Goal: Transaction & Acquisition: Purchase product/service

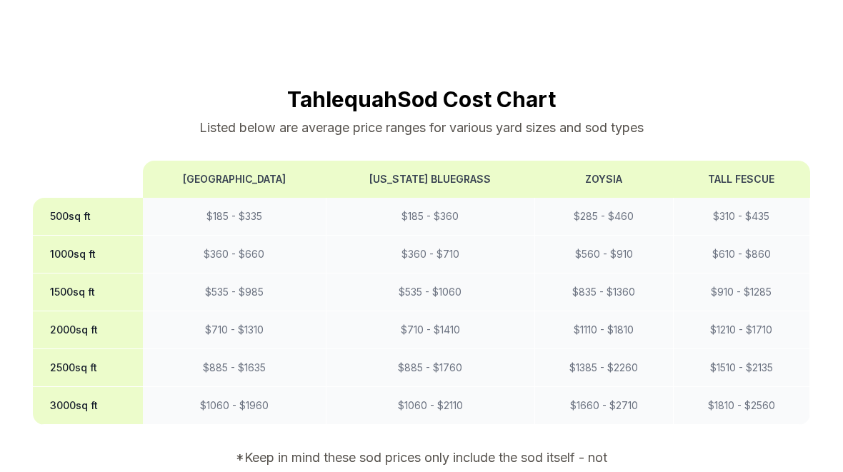
scroll to position [1159, 0]
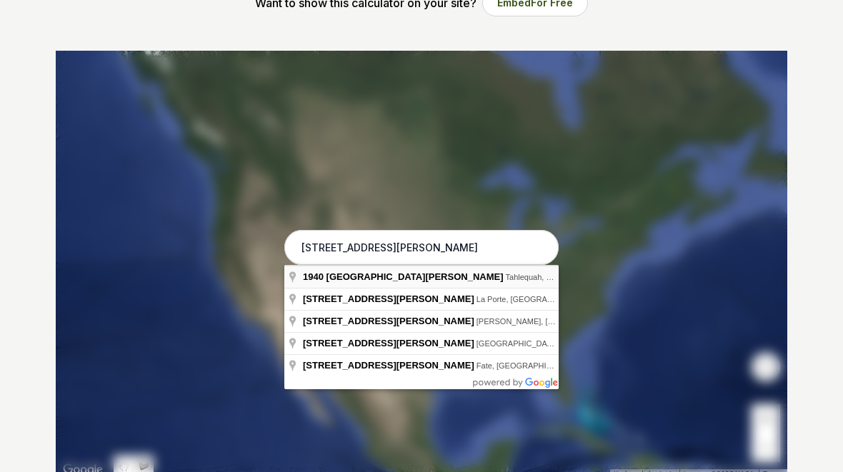
type input "[STREET_ADDRESS][PERSON_NAME]"
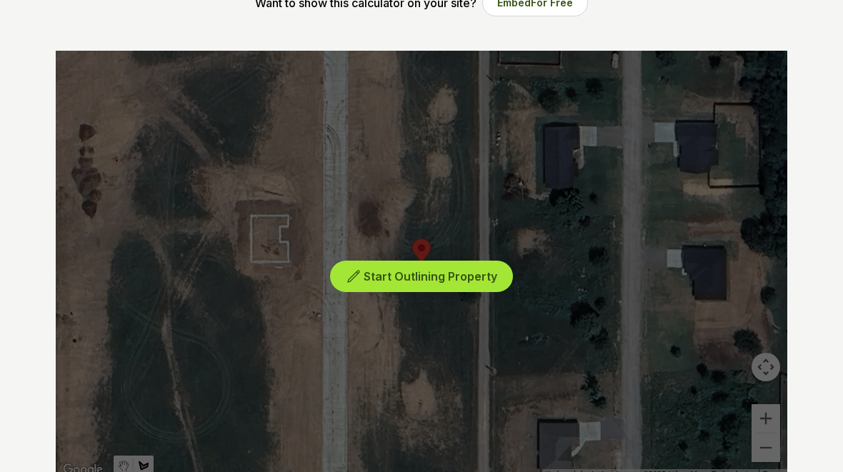
click at [421, 280] on span "Start Outlining Property" at bounding box center [431, 276] width 134 height 14
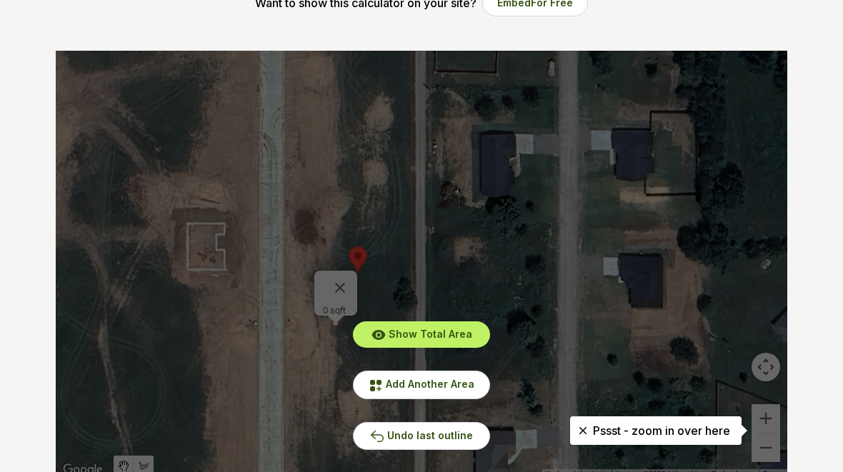
click at [339, 315] on div "Show Total Area Add Another Area Undo last outline" at bounding box center [421, 265] width 731 height 429
click at [409, 440] on span "Undo last outline" at bounding box center [430, 435] width 86 height 12
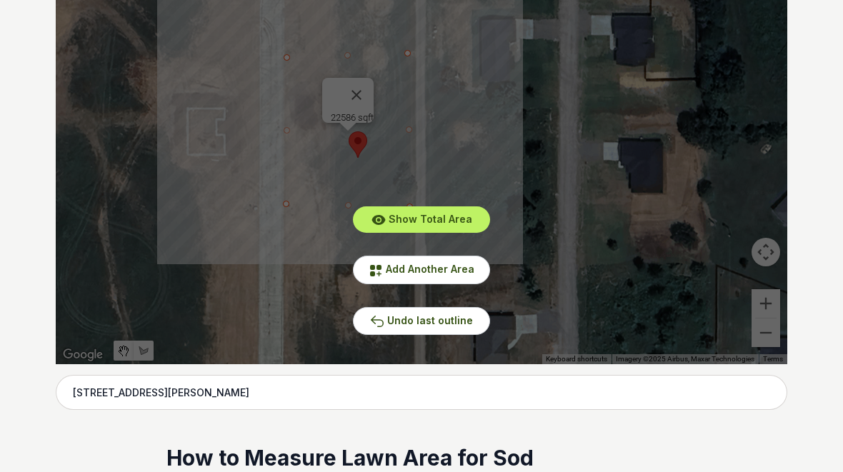
scroll to position [358, 0]
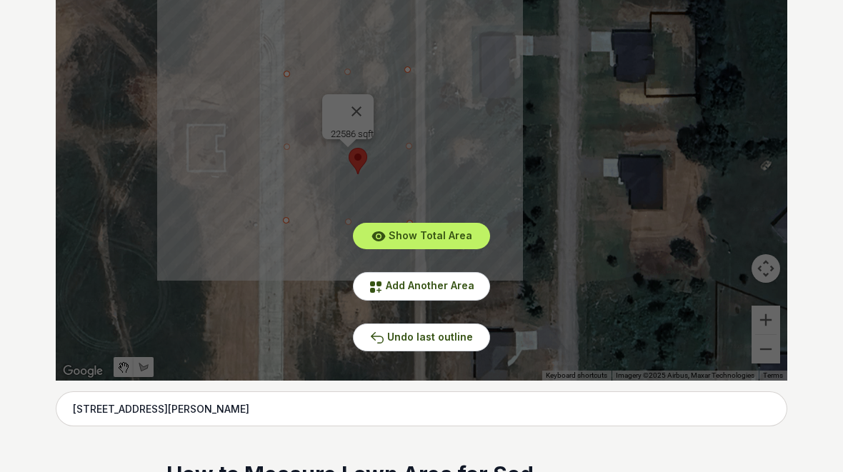
click at [339, 102] on div "Show Total Area Add Another Area Undo last outline" at bounding box center [421, 166] width 731 height 429
click at [426, 232] on span "Show Total Area" at bounding box center [431, 235] width 84 height 12
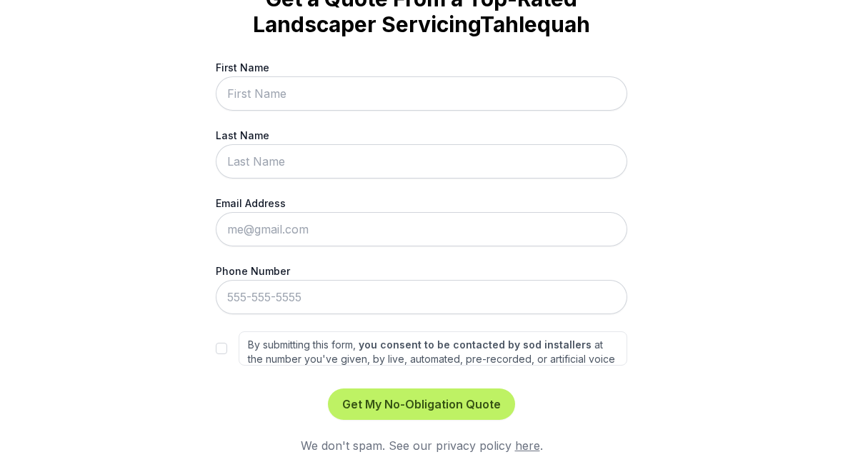
scroll to position [88, 0]
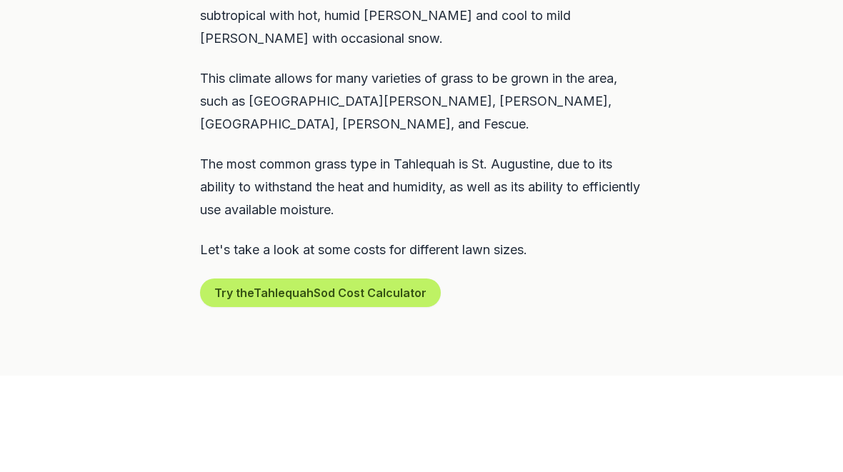
scroll to position [768, 0]
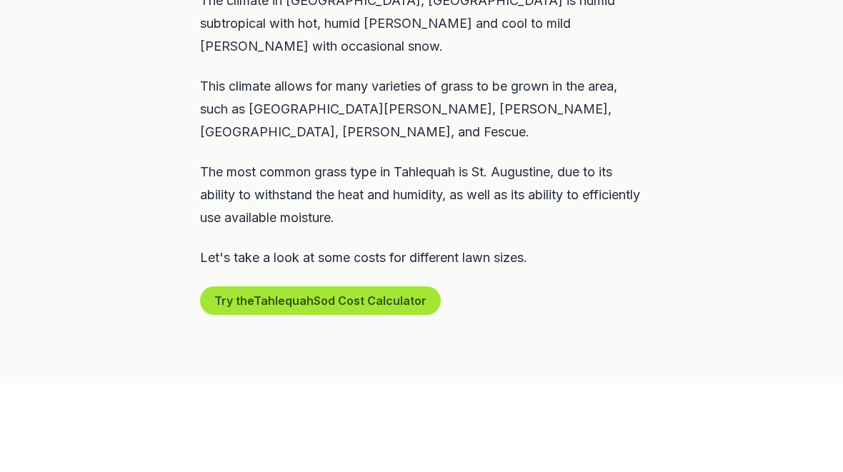
click at [307, 286] on button "Try the Tahlequah Sod Cost Calculator" at bounding box center [320, 300] width 241 height 29
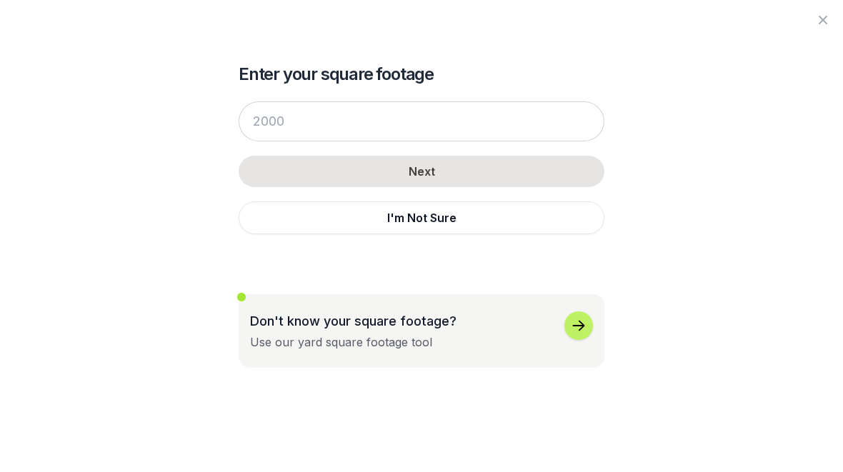
click at [576, 323] on icon "button" at bounding box center [578, 325] width 17 height 17
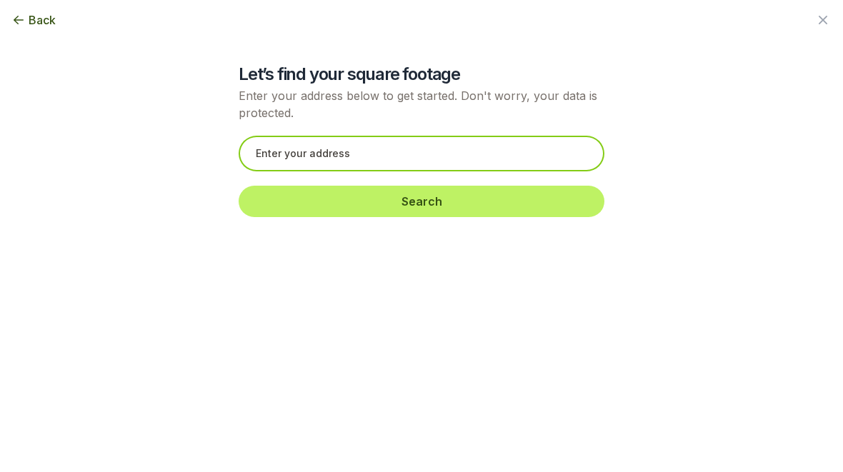
click at [286, 152] on input "text" at bounding box center [422, 154] width 366 height 36
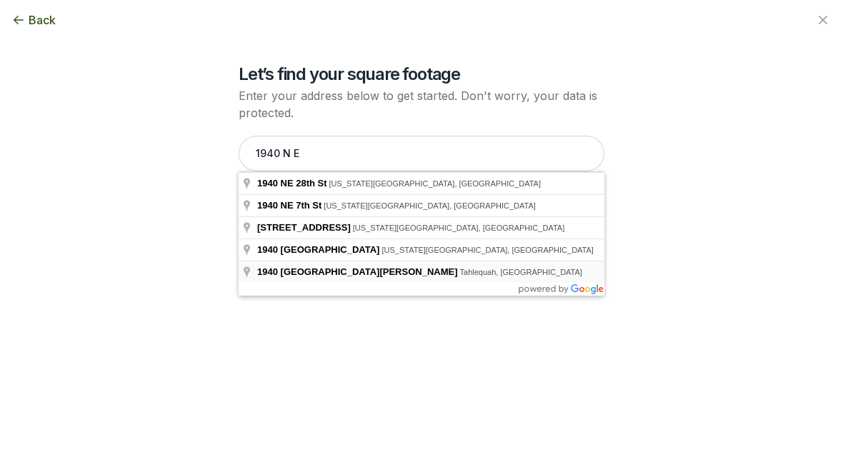
type input "[STREET_ADDRESS][PERSON_NAME]"
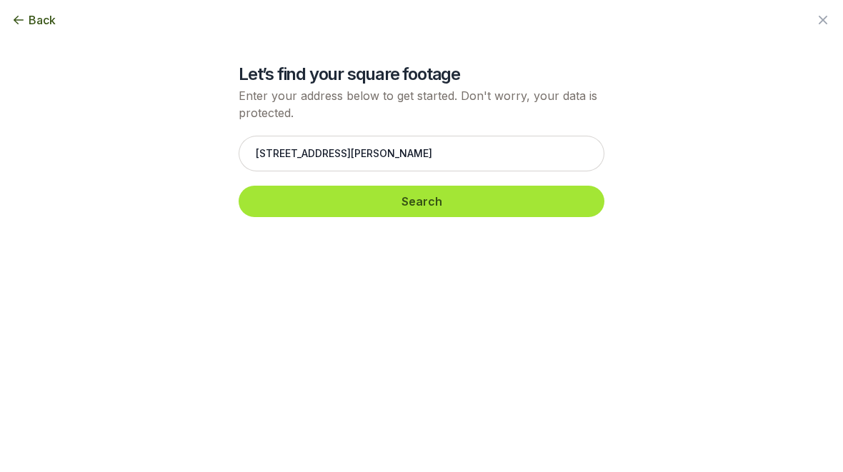
click at [414, 198] on button "Search" at bounding box center [422, 201] width 366 height 31
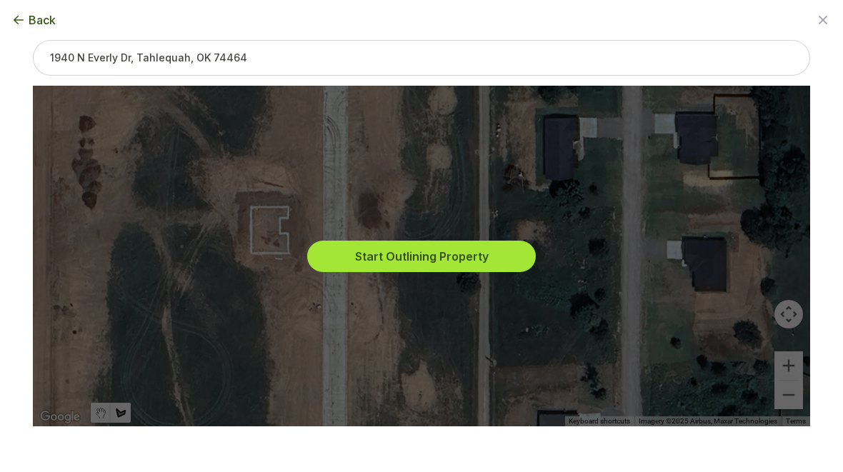
click at [426, 272] on button "Start Outlining Property" at bounding box center [421, 256] width 229 height 31
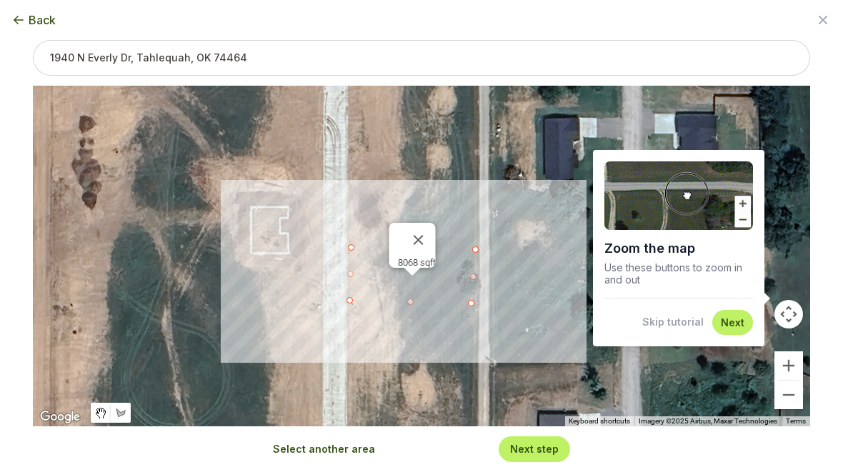
click at [475, 184] on div "8068 sqft" at bounding box center [421, 256] width 777 height 341
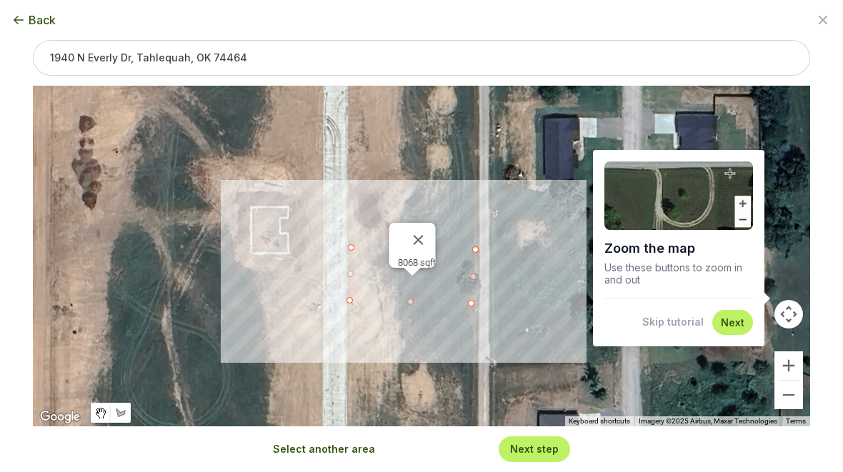
click at [469, 190] on div "8068 sqft" at bounding box center [421, 256] width 777 height 341
click at [407, 268] on div "8068 sqft" at bounding box center [417, 262] width 38 height 11
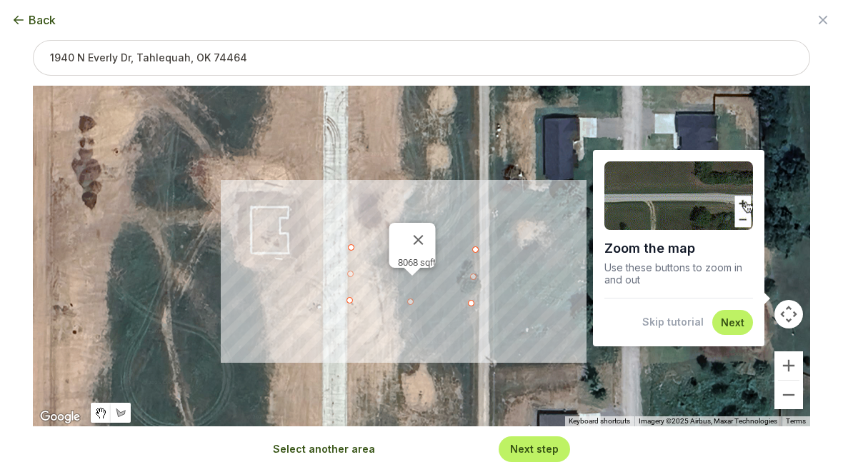
click at [329, 456] on button "Select another area" at bounding box center [324, 449] width 102 height 14
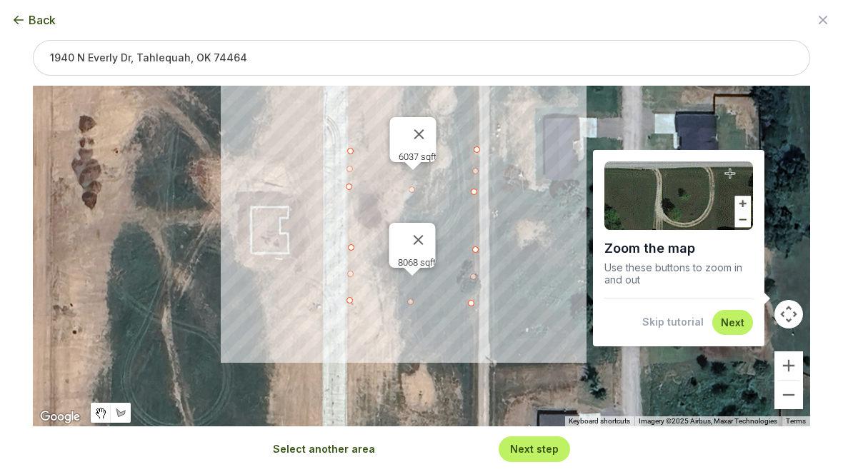
click at [323, 456] on button "Select another area" at bounding box center [324, 449] width 102 height 14
type input "15569"
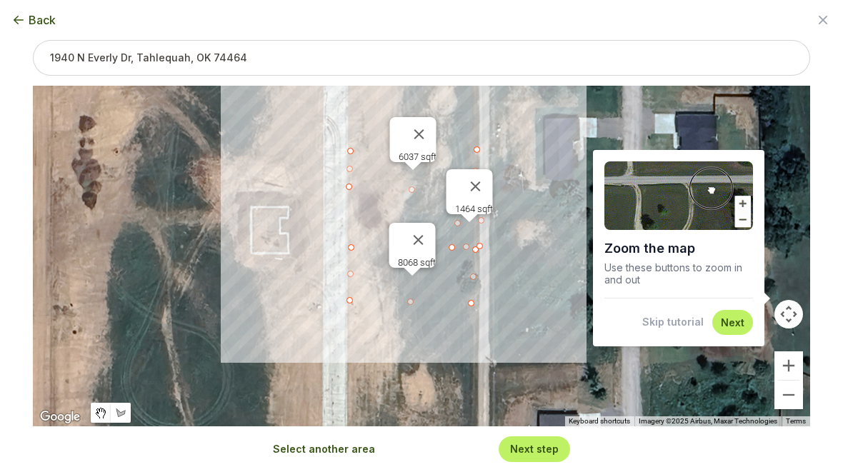
click at [536, 456] on button "Next step" at bounding box center [534, 449] width 49 height 14
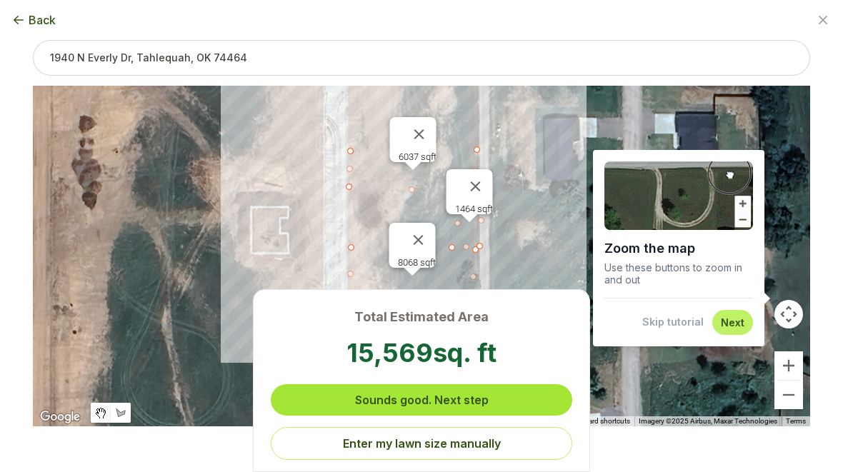
click at [452, 416] on button "Sounds good. Next step" at bounding box center [421, 399] width 301 height 31
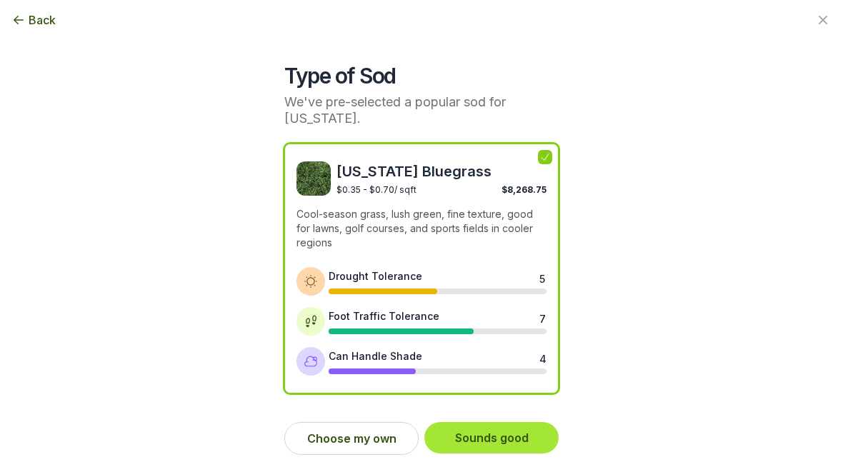
click at [490, 436] on button "Sounds good" at bounding box center [491, 437] width 134 height 31
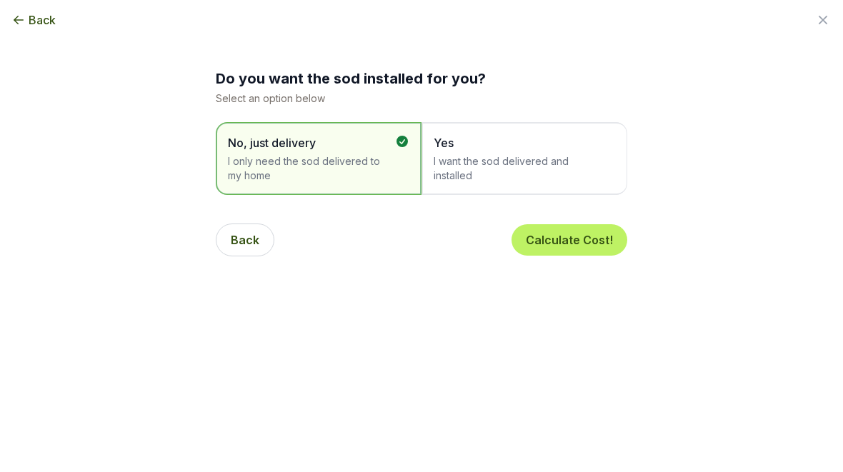
click at [504, 166] on span "I want the sod delivered and installed" at bounding box center [517, 168] width 167 height 29
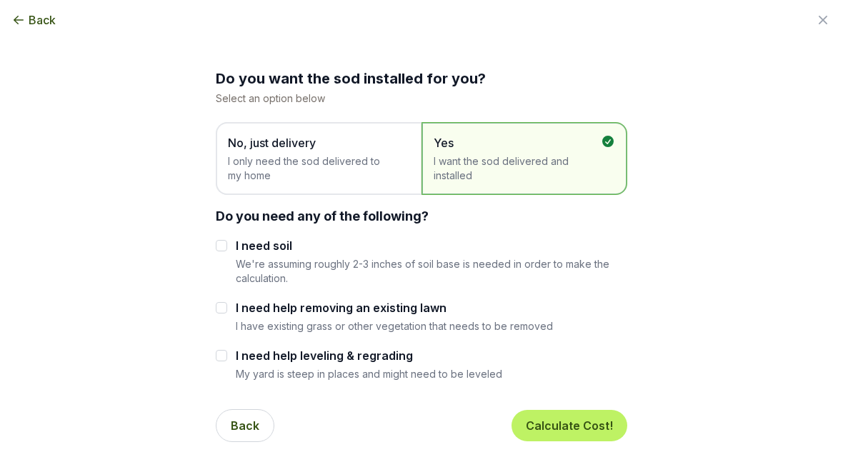
click at [221, 248] on input "I need soil" at bounding box center [221, 245] width 11 height 11
checkbox input "true"
click at [226, 308] on input "I need help removing an existing lawn" at bounding box center [221, 307] width 11 height 11
click at [221, 306] on input "I need help removing an existing lawn" at bounding box center [221, 307] width 11 height 11
checkbox input "false"
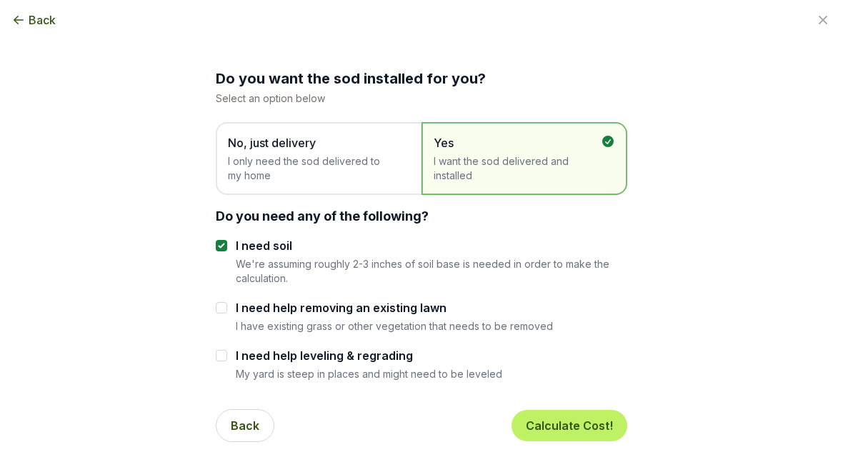
click at [224, 350] on input "I need help leveling & regrading" at bounding box center [221, 355] width 11 height 11
checkbox input "true"
click at [576, 419] on button "Calculate Cost!" at bounding box center [569, 425] width 116 height 31
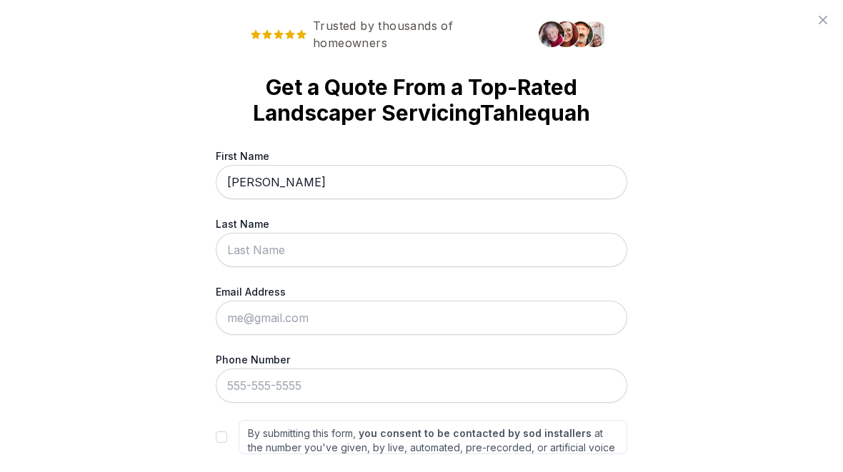
type input "[PERSON_NAME]"
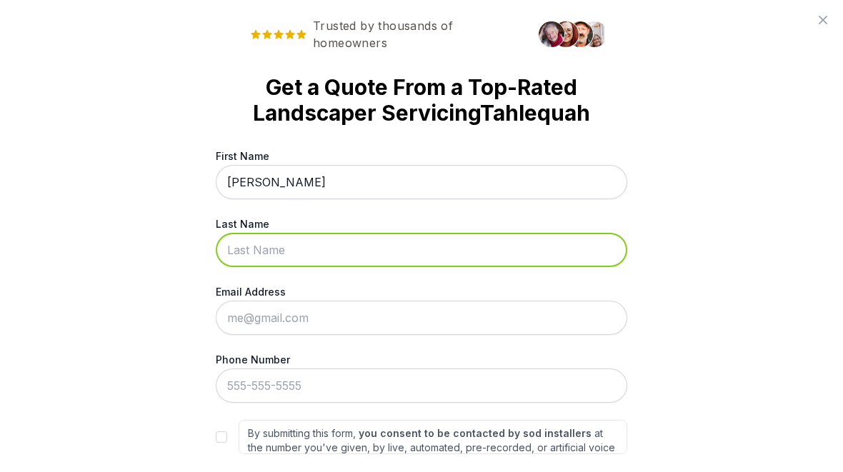
click at [281, 251] on input "Last Name" at bounding box center [421, 250] width 411 height 34
type input "[PERSON_NAME]"
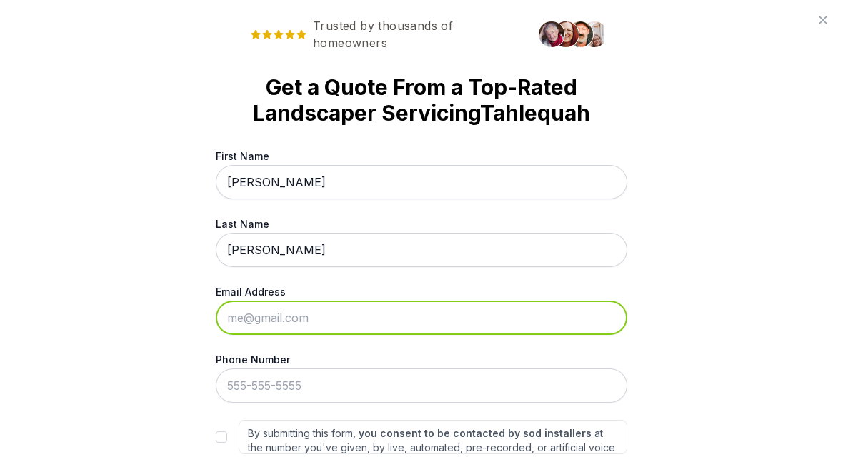
click at [283, 312] on input "Email Address" at bounding box center [421, 318] width 411 height 34
type input "[EMAIL_ADDRESS][DOMAIN_NAME]"
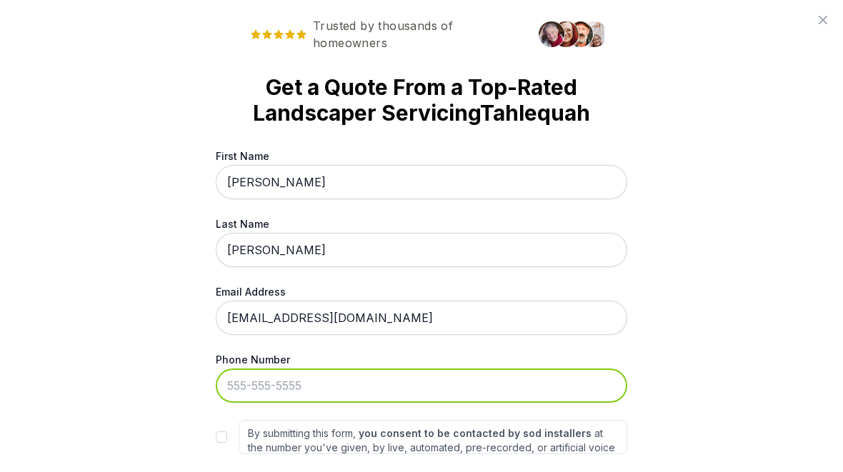
click at [295, 383] on input "Phone Number" at bounding box center [421, 386] width 411 height 34
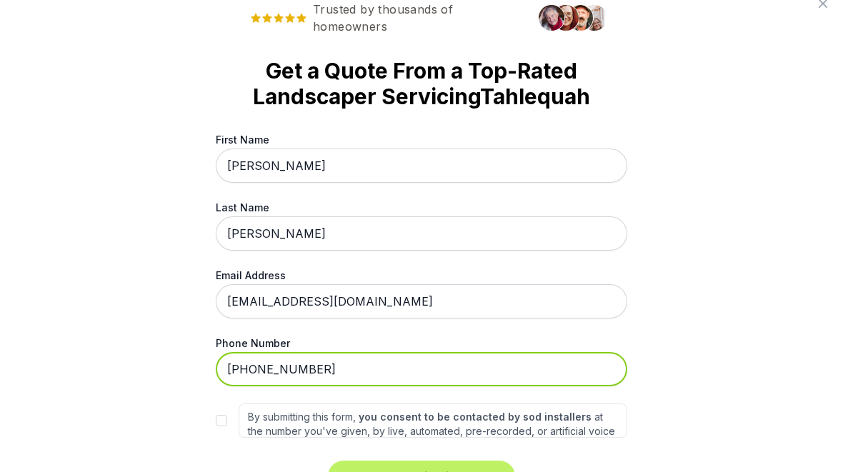
scroll to position [16, 0]
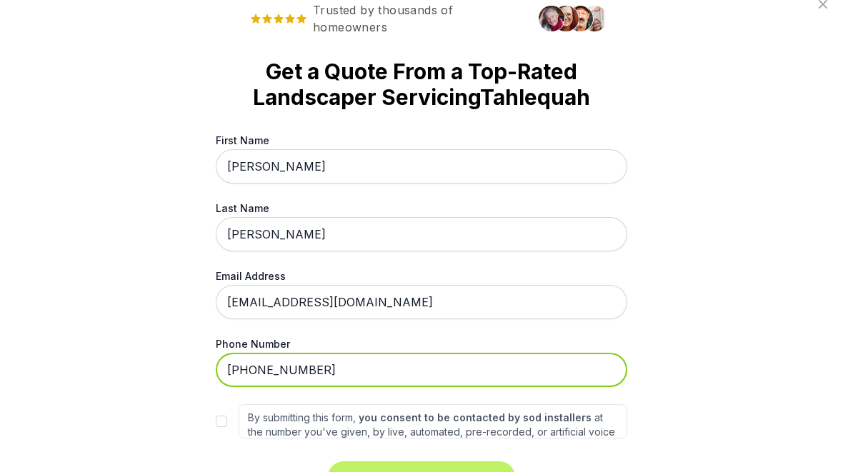
type input "[PHONE_NUMBER]"
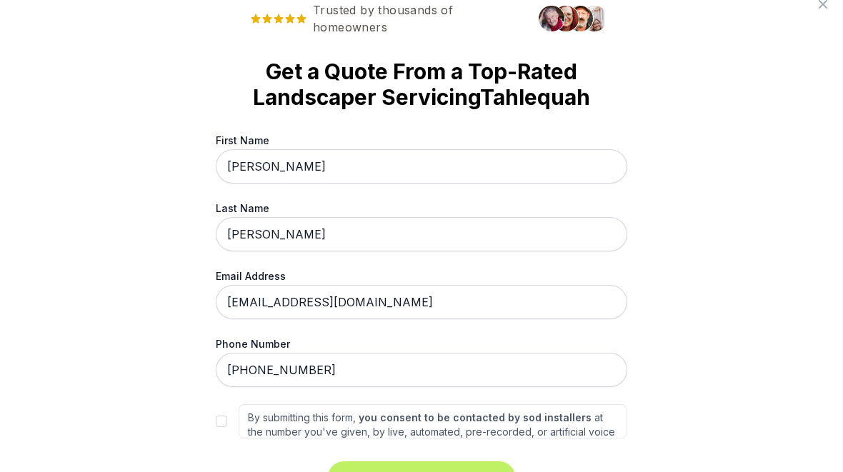
click at [224, 421] on input "By submitting this form, you consent to be contacted by sod installers at the n…" at bounding box center [221, 421] width 11 height 11
checkbox input "true"
click at [451, 471] on button "Get My No-Obligation Quote" at bounding box center [421, 476] width 187 height 31
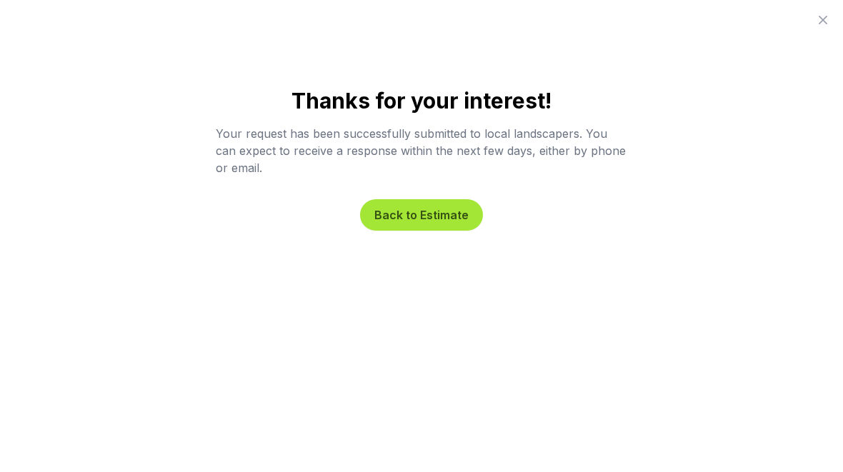
click at [427, 219] on button "Back to Estimate" at bounding box center [421, 214] width 123 height 31
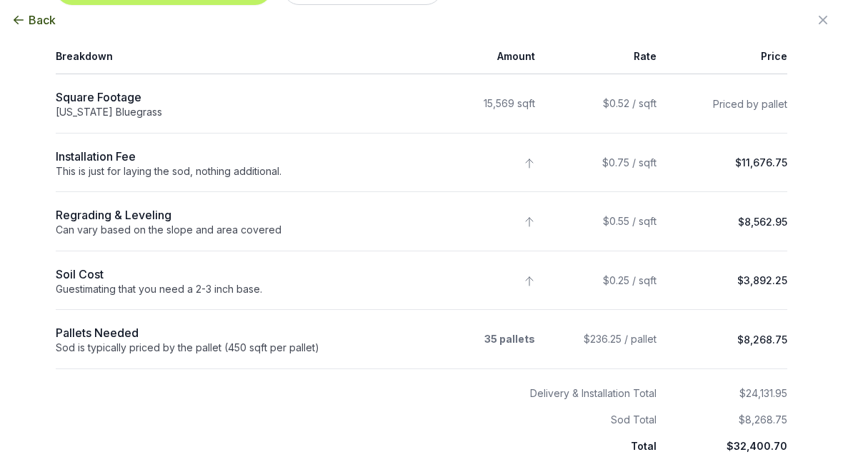
scroll to position [169, 0]
click at [36, 16] on span "Back" at bounding box center [42, 19] width 27 height 17
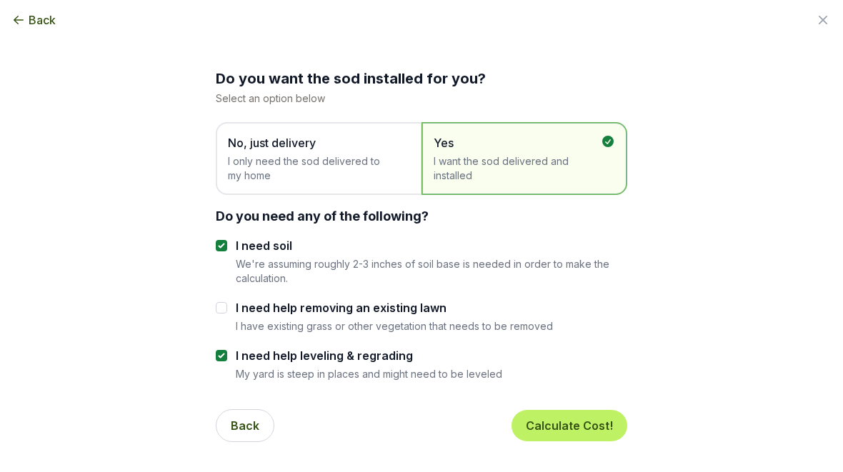
scroll to position [839, 0]
